Goal: Information Seeking & Learning: Find specific fact

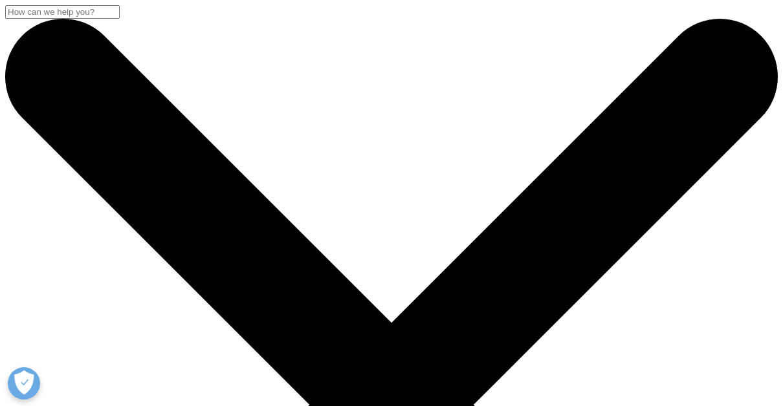
paste input "relatório IQVIA Brasil”."
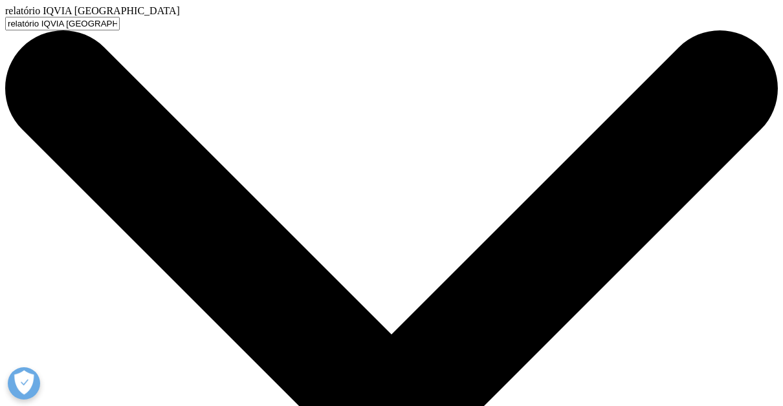
type input "relatório IQVIA Brasil"
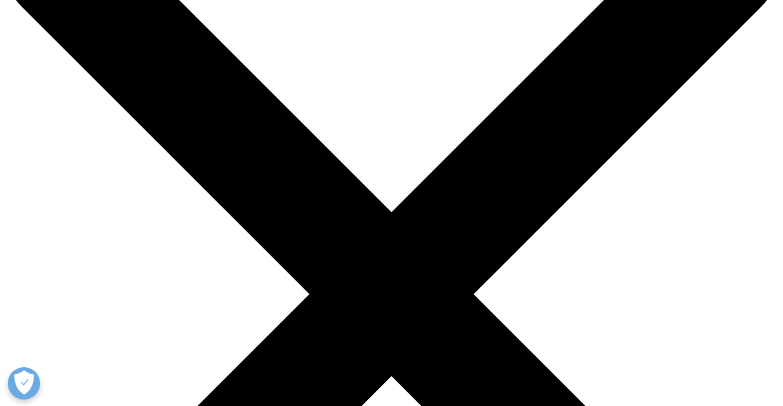
scroll to position [109, 0]
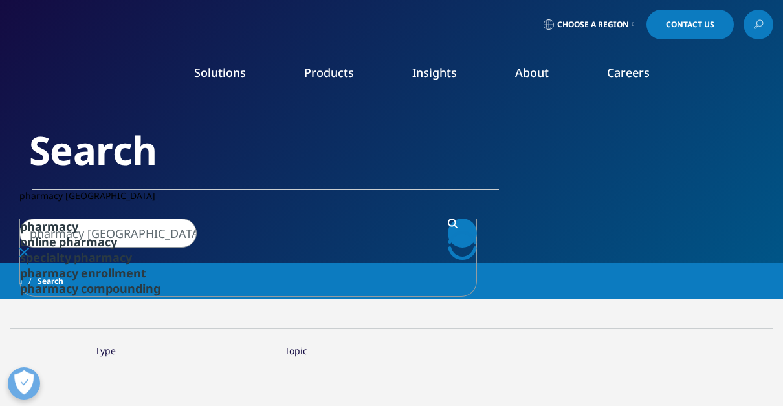
click at [117, 219] on input "pharmacy brasil" at bounding box center [107, 233] width 177 height 29
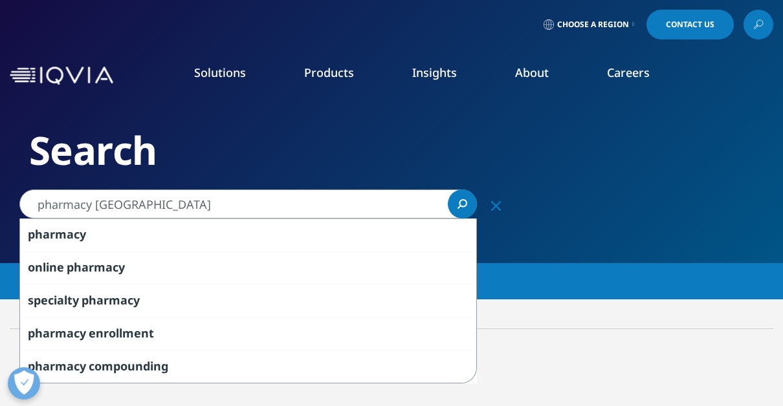
click at [117, 206] on input "pharmacy brasil" at bounding box center [247, 204] width 457 height 29
type input "pharmacy brazil"
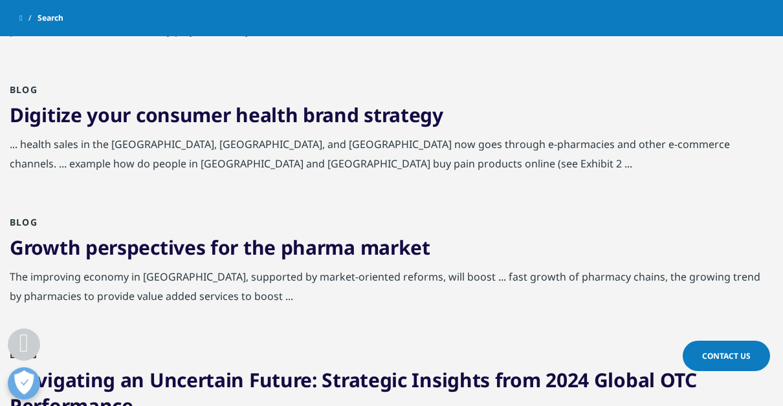
scroll to position [738, 0]
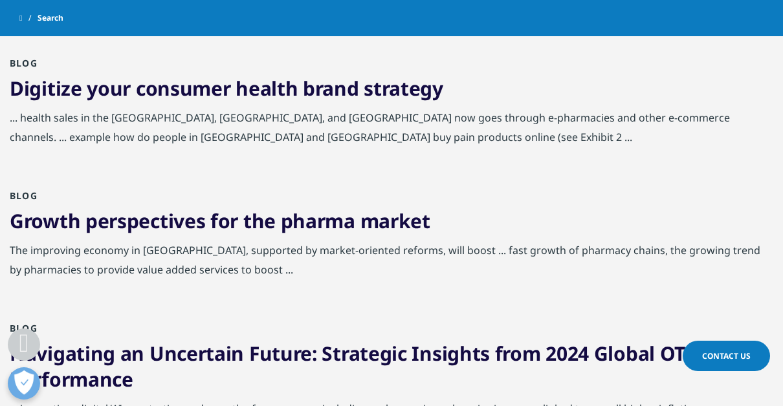
click at [116, 208] on link "Growth perspectives for the pharma market" at bounding box center [220, 221] width 421 height 27
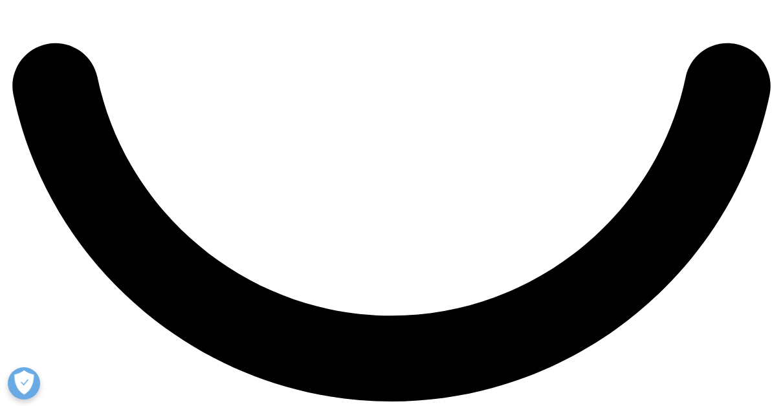
scroll to position [1939, 0]
